Goal: Task Accomplishment & Management: Complete application form

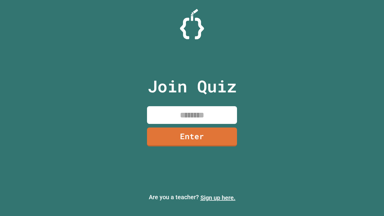
click at [218, 197] on link "Sign up here." at bounding box center [217, 197] width 35 height 7
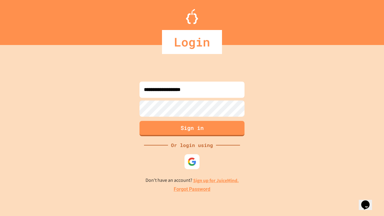
type input "**********"
